Goal: Task Accomplishment & Management: Manage account settings

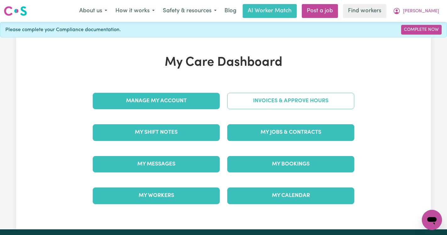
click at [284, 98] on link "Invoices & Approve Hours" at bounding box center [290, 101] width 127 height 16
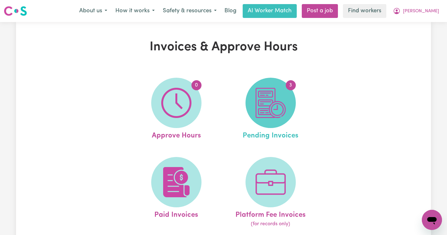
click at [283, 111] on img at bounding box center [270, 103] width 30 height 30
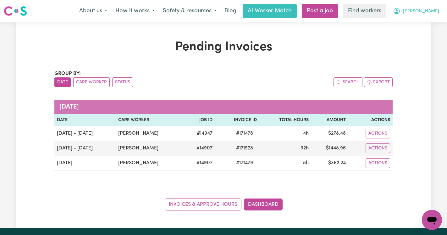
click at [431, 11] on span "[PERSON_NAME]" at bounding box center [421, 11] width 36 height 7
click at [424, 35] on link "Logout" at bounding box center [418, 36] width 50 height 12
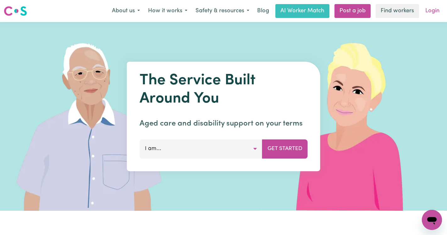
click at [434, 12] on link "Login" at bounding box center [432, 11] width 22 height 14
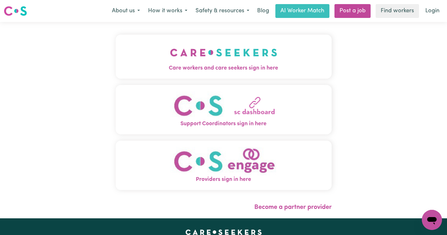
click at [209, 59] on button "Care workers and care seekers sign in here" at bounding box center [224, 57] width 216 height 44
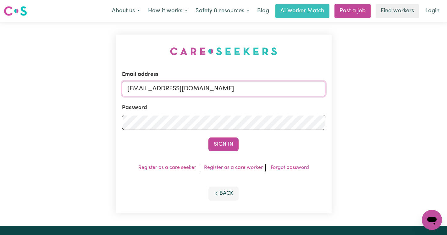
drag, startPoint x: 302, startPoint y: 87, endPoint x: 161, endPoint y: 85, distance: 141.3
click at [161, 85] on input "[EMAIL_ADDRESS][DOMAIN_NAME]" at bounding box center [223, 88] width 203 height 15
type input "[EMAIL_ADDRESS][DOMAIN_NAME]"
click at [221, 138] on button "Sign In" at bounding box center [223, 144] width 30 height 14
